Goal: Task Accomplishment & Management: Manage account settings

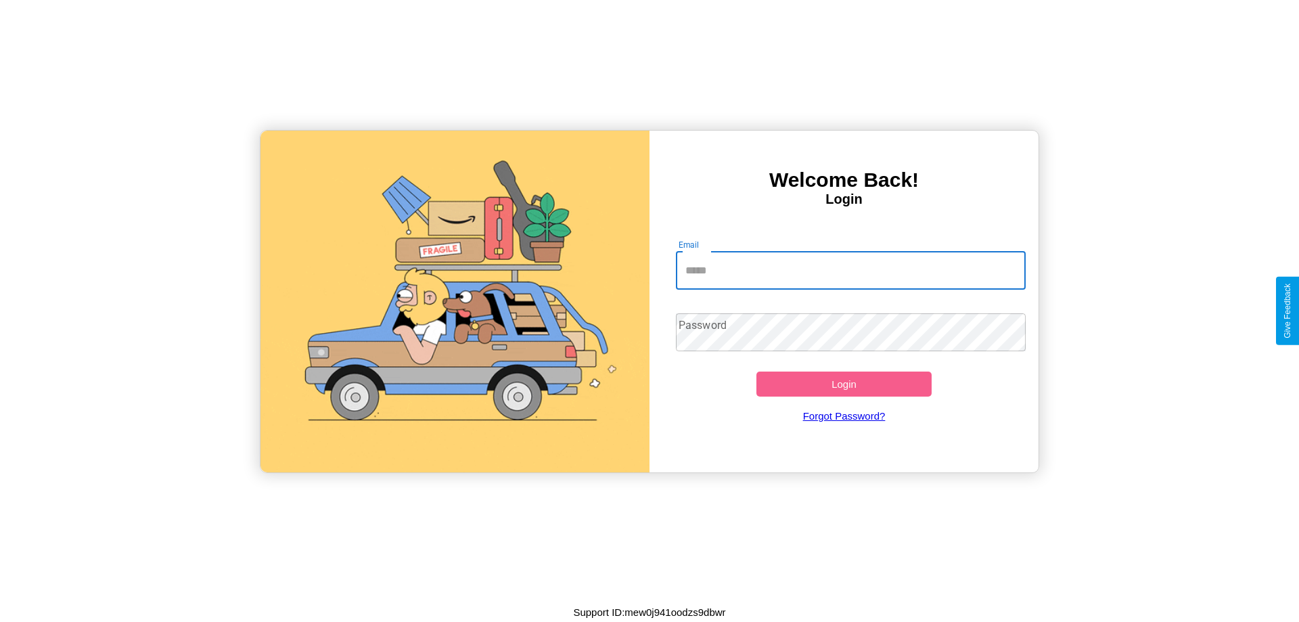
click at [851, 270] on input "Email" at bounding box center [851, 271] width 350 height 38
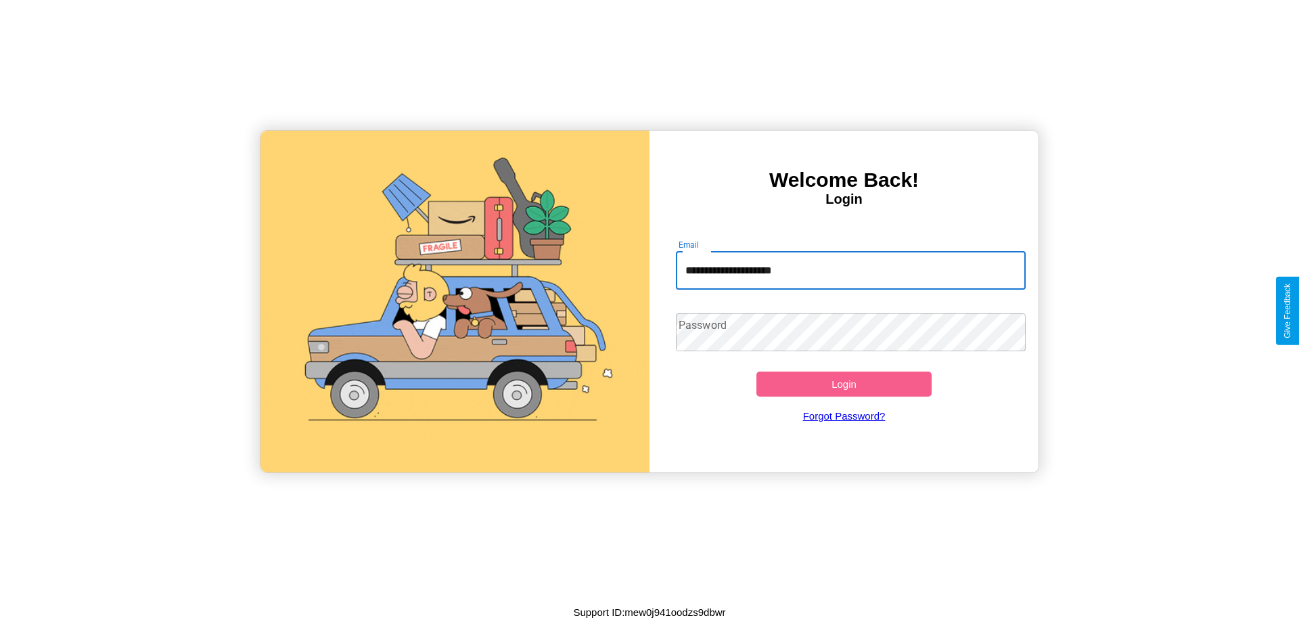
type input "**********"
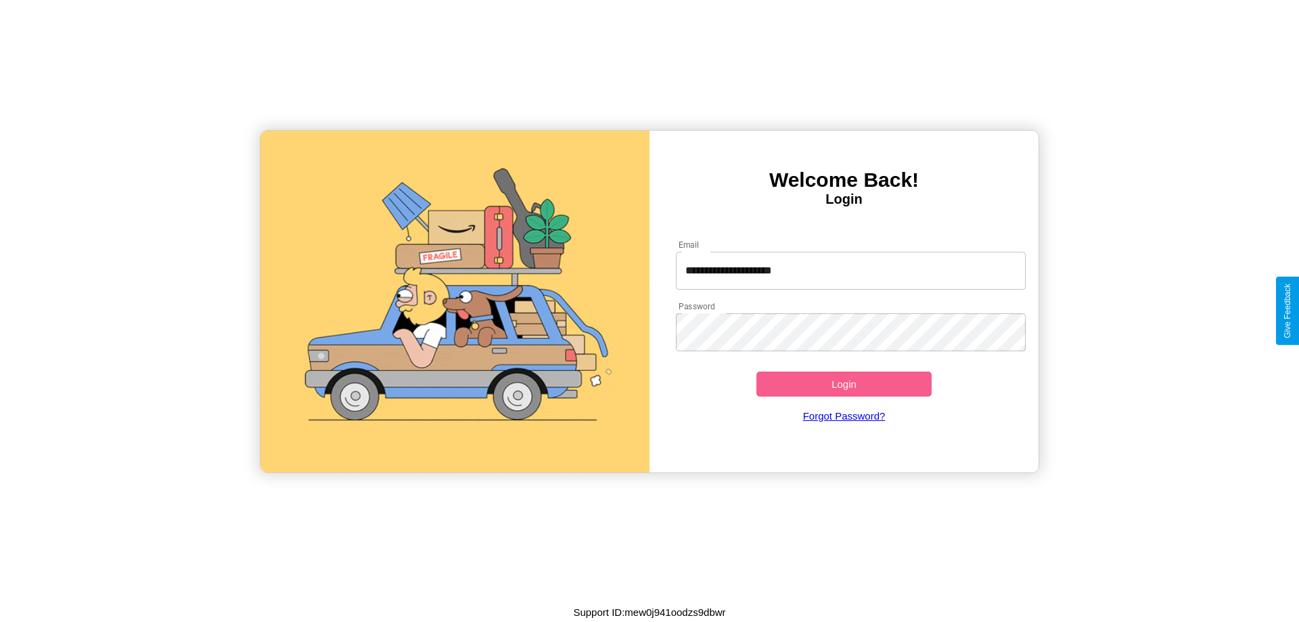
click at [844, 384] on button "Login" at bounding box center [843, 383] width 175 height 25
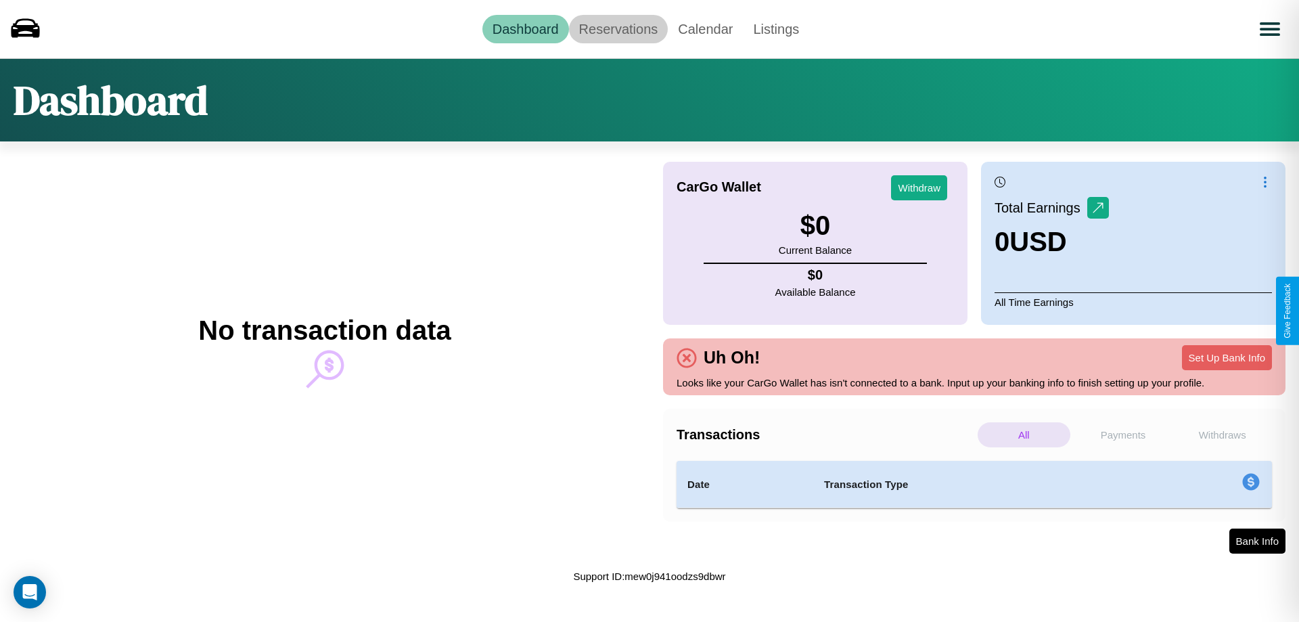
click at [618, 28] on link "Reservations" at bounding box center [618, 29] width 99 height 28
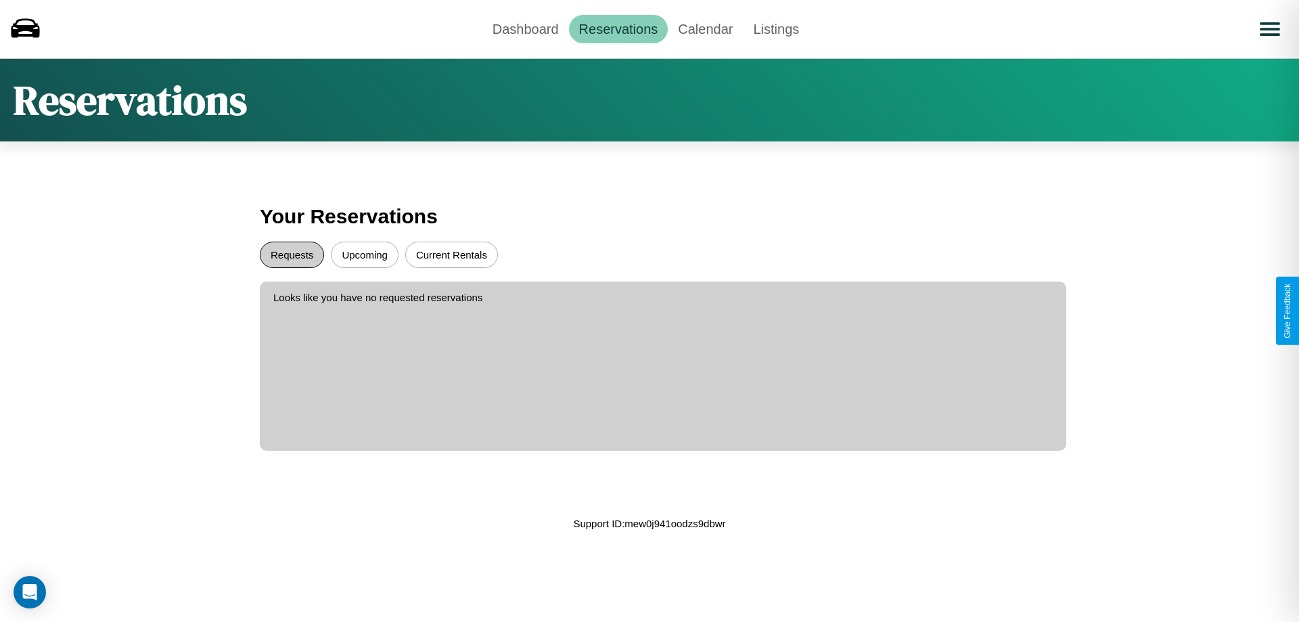
click at [292, 254] on button "Requests" at bounding box center [292, 255] width 64 height 26
click at [451, 254] on button "Current Rentals" at bounding box center [451, 255] width 93 height 26
click at [525, 28] on link "Dashboard" at bounding box center [525, 29] width 87 height 28
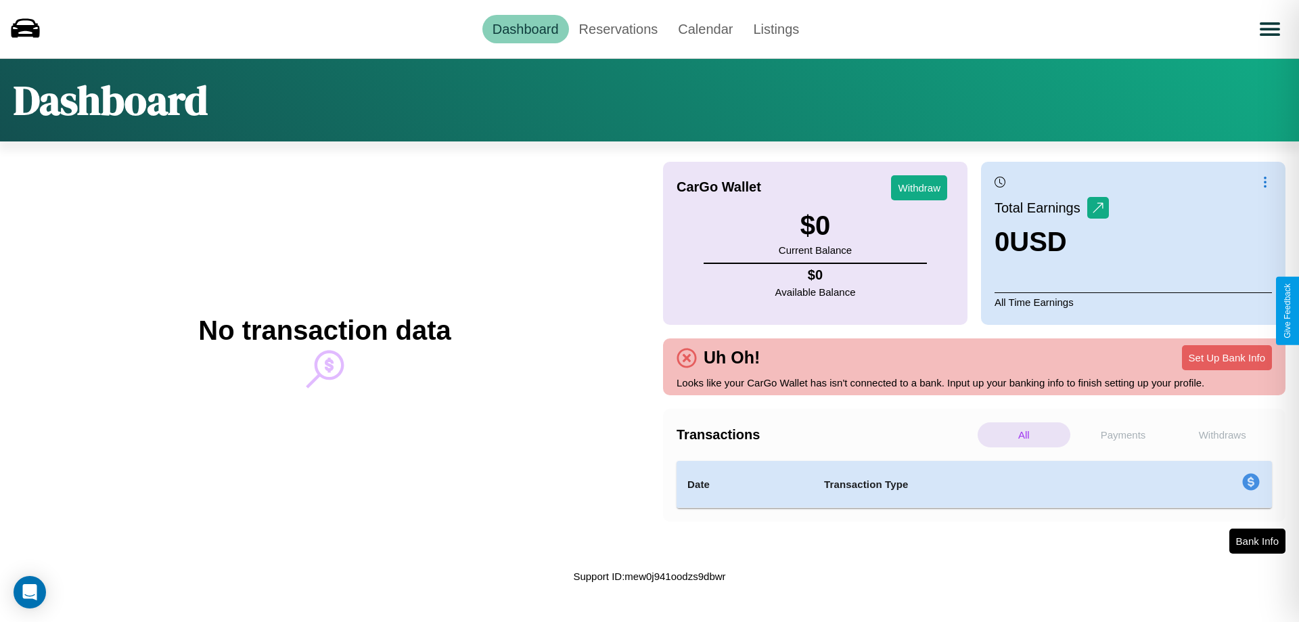
click at [1222, 434] on p "Withdraws" at bounding box center [1222, 434] width 93 height 25
click at [1123, 434] on p "Payments" at bounding box center [1123, 434] width 93 height 25
click at [1222, 434] on p "Withdraws" at bounding box center [1222, 434] width 93 height 25
